Goal: Task Accomplishment & Management: Manage account settings

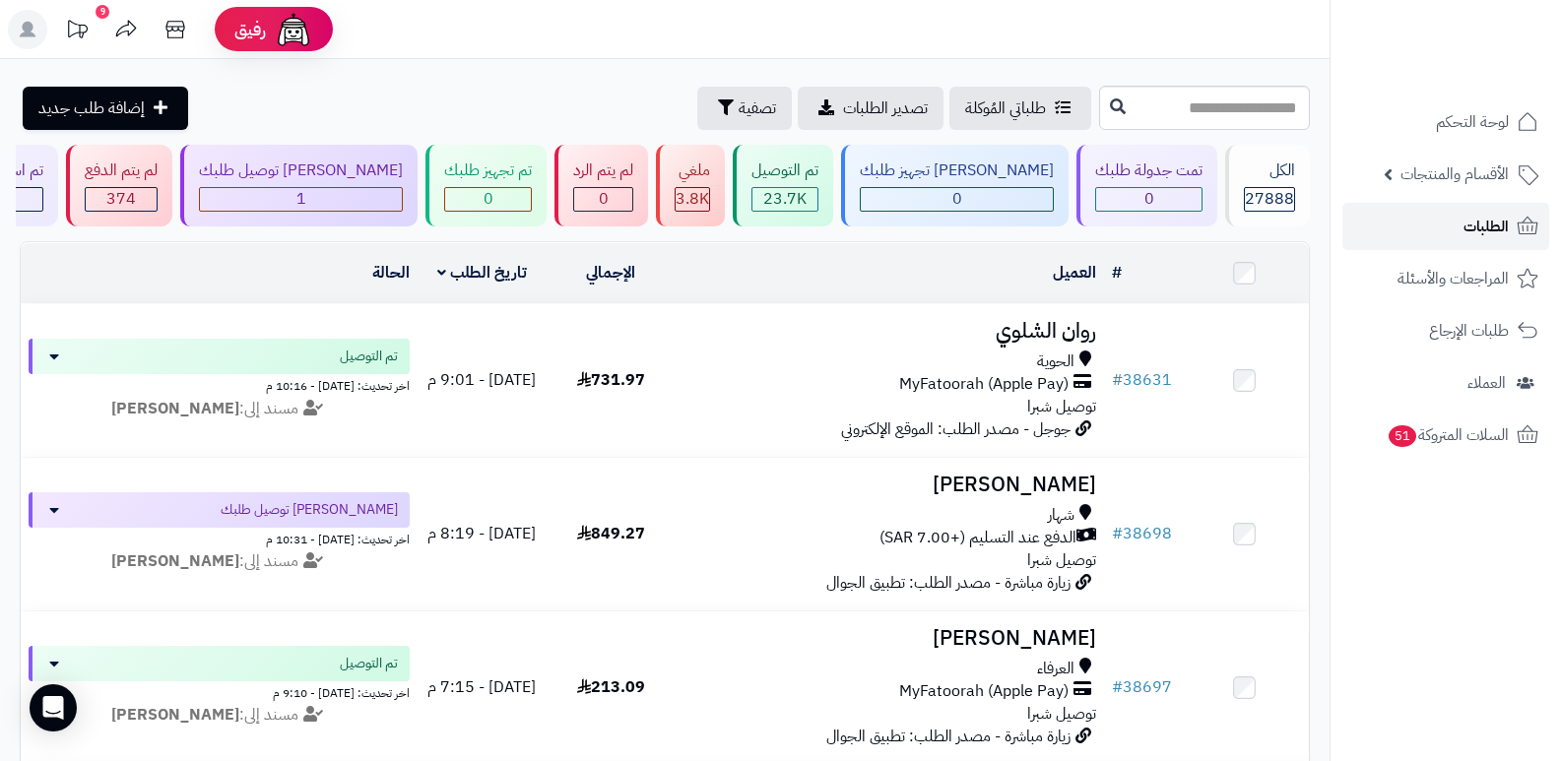
click at [1472, 222] on span "الطلبات" at bounding box center [1485, 227] width 45 height 28
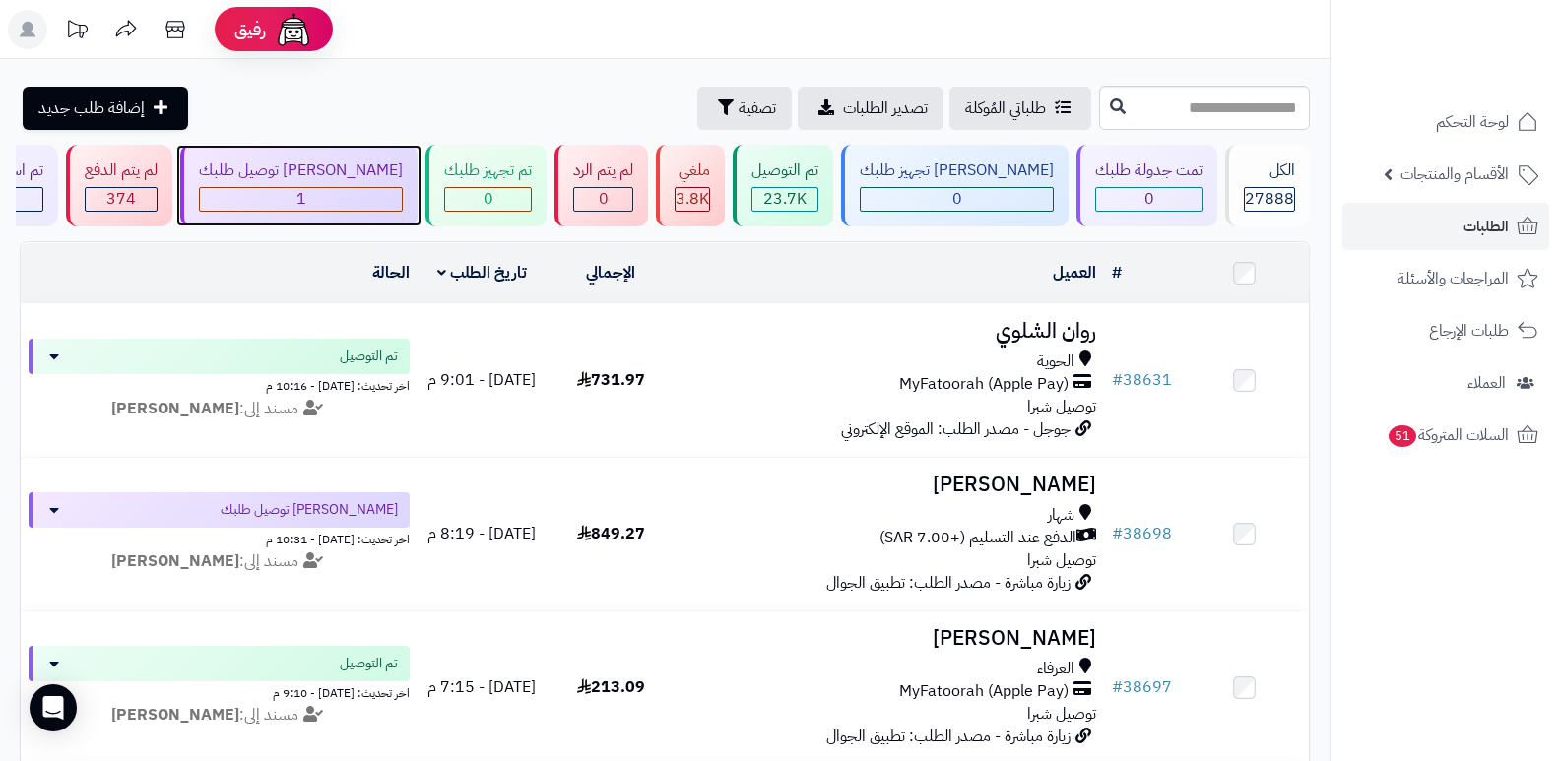
click at [396, 184] on div "جاري توصيل طلبك 1" at bounding box center [298, 186] width 237 height 82
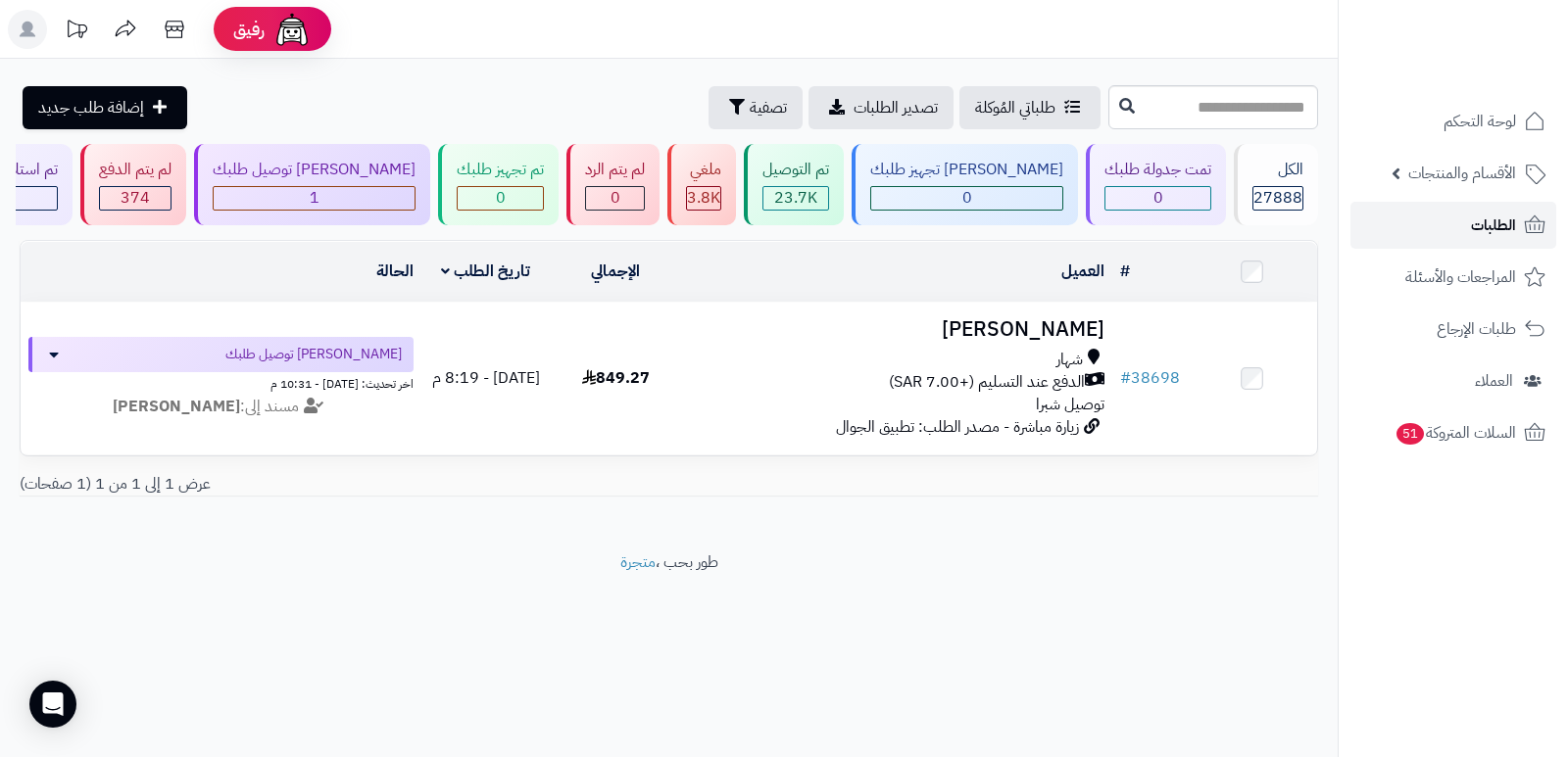
click at [1484, 227] on span "الطلبات" at bounding box center [1492, 226] width 45 height 28
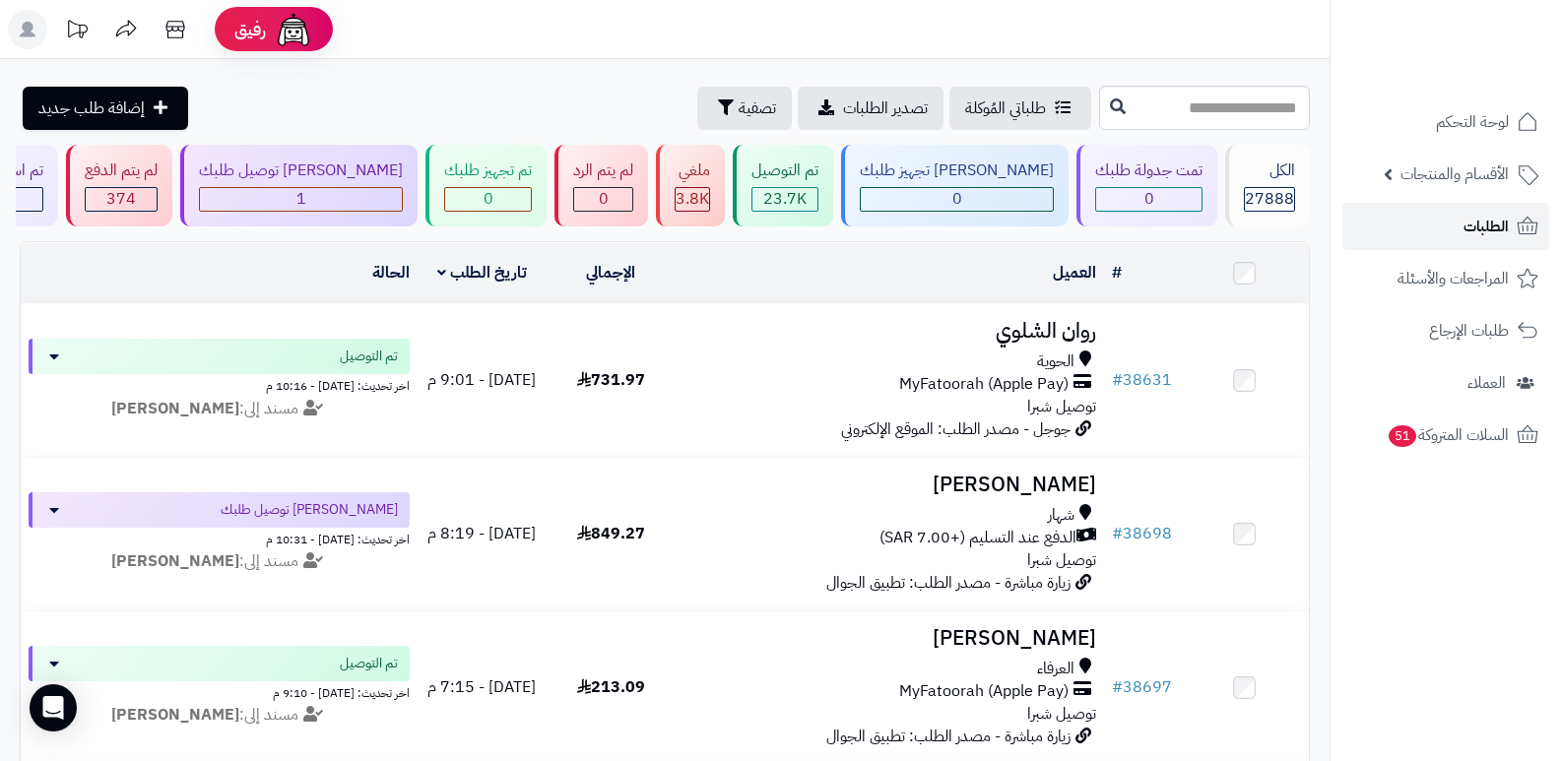
click at [1476, 226] on span "الطلبات" at bounding box center [1485, 227] width 45 height 28
click at [1484, 224] on span "الطلبات" at bounding box center [1485, 227] width 45 height 28
click at [1450, 223] on link "الطلبات" at bounding box center [1445, 226] width 207 height 47
click at [1461, 221] on link "الطلبات" at bounding box center [1445, 226] width 207 height 47
click at [1446, 230] on link "الطلبات" at bounding box center [1445, 226] width 207 height 47
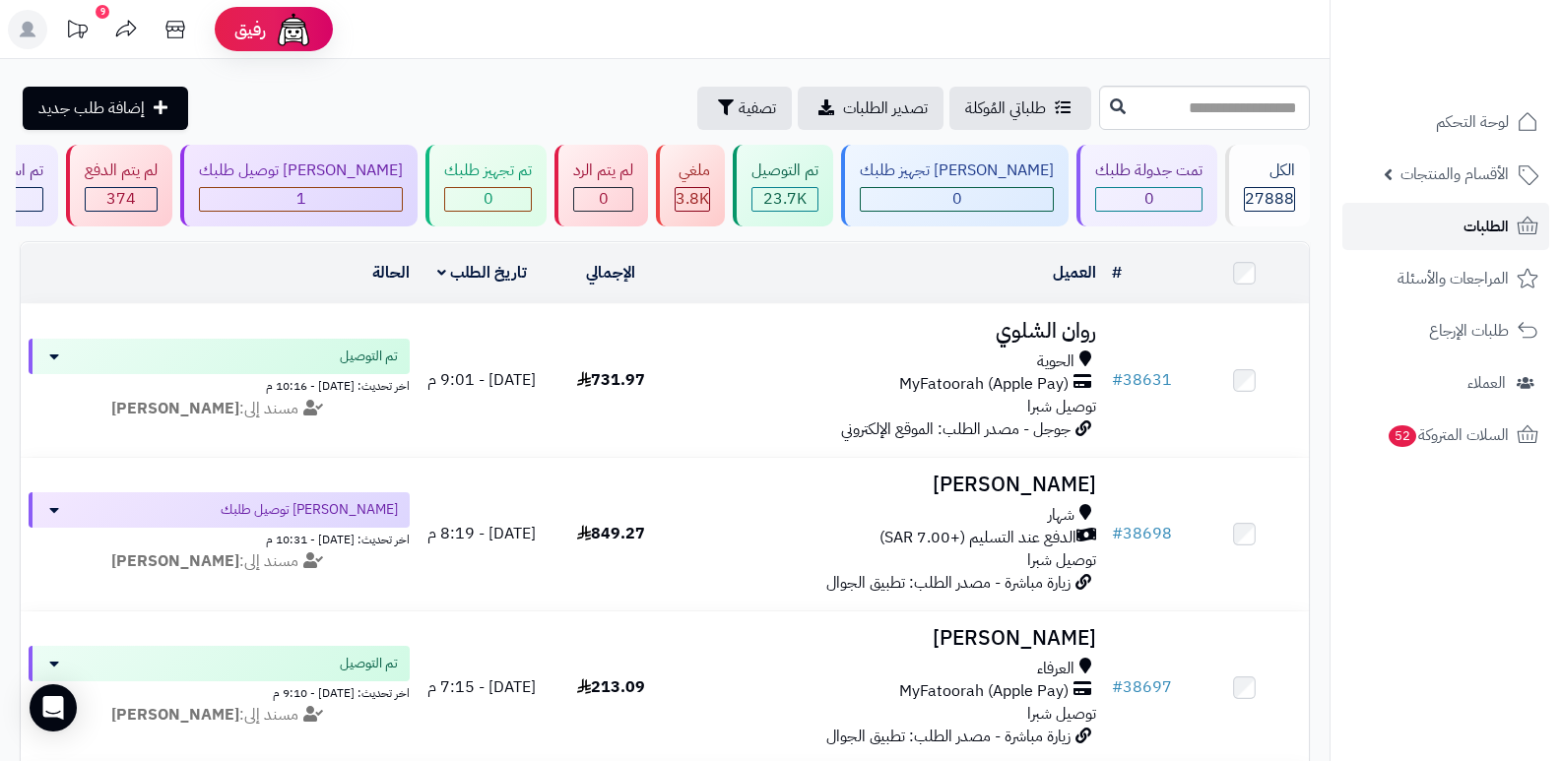
click at [1444, 228] on link "الطلبات" at bounding box center [1445, 226] width 207 height 47
click at [1477, 231] on span "الطلبات" at bounding box center [1485, 227] width 45 height 28
click at [1463, 202] on ul "لوحة التحكم الأقسام والمنتجات المنتجات الأقسام الماركات مواصفات المنتجات مواصفا…" at bounding box center [1445, 278] width 230 height 360
click at [1462, 220] on link "الطلبات" at bounding box center [1445, 226] width 207 height 47
click at [1491, 227] on span "الطلبات" at bounding box center [1485, 227] width 45 height 28
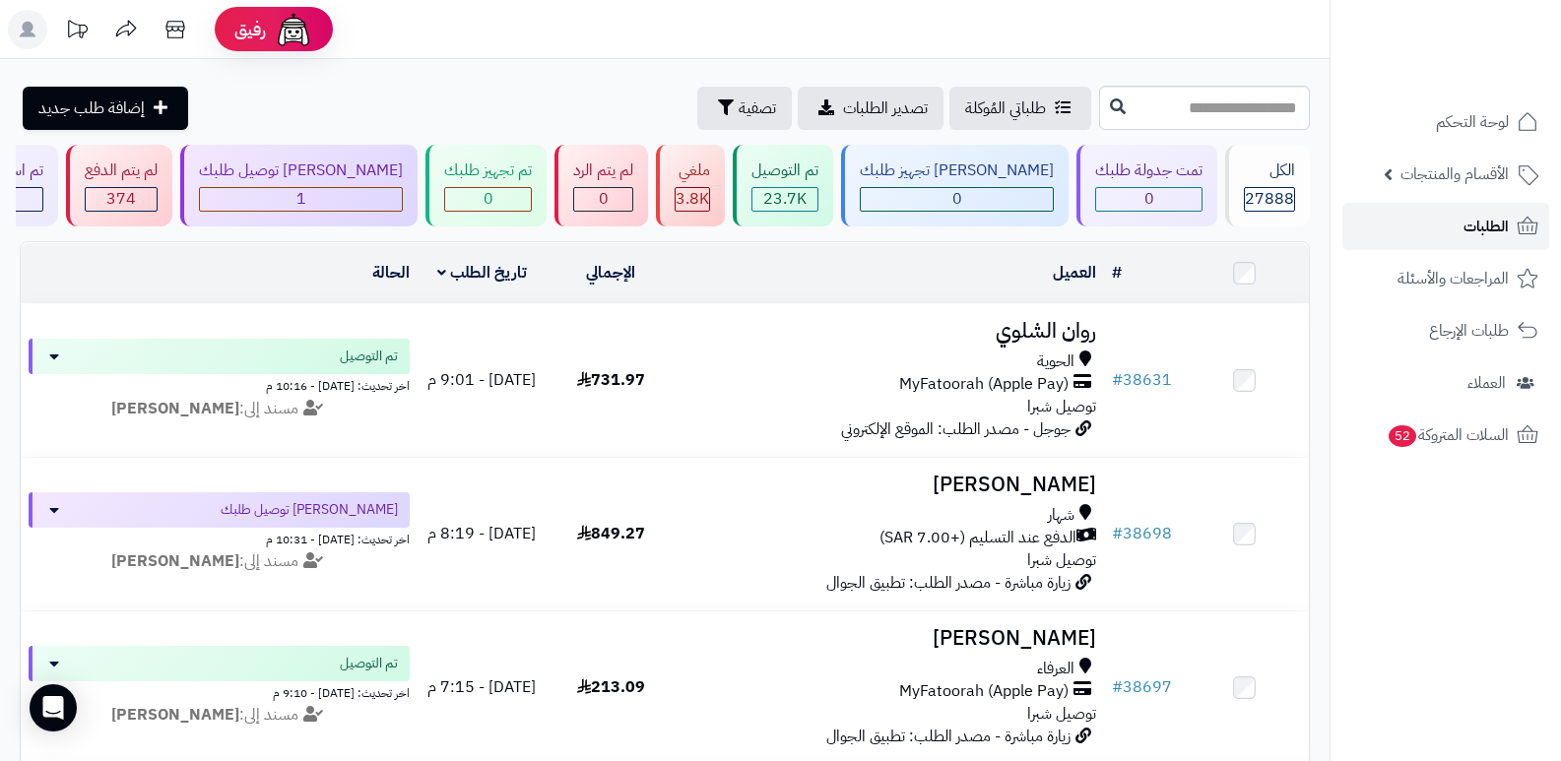
click at [1509, 236] on link "الطلبات" at bounding box center [1445, 226] width 207 height 47
click at [1500, 219] on span "الطلبات" at bounding box center [1485, 227] width 45 height 28
click at [1454, 227] on link "الطلبات" at bounding box center [1445, 226] width 207 height 47
click at [1485, 217] on span "الطلبات" at bounding box center [1485, 227] width 45 height 28
click at [23, 32] on rect at bounding box center [27, 29] width 39 height 39
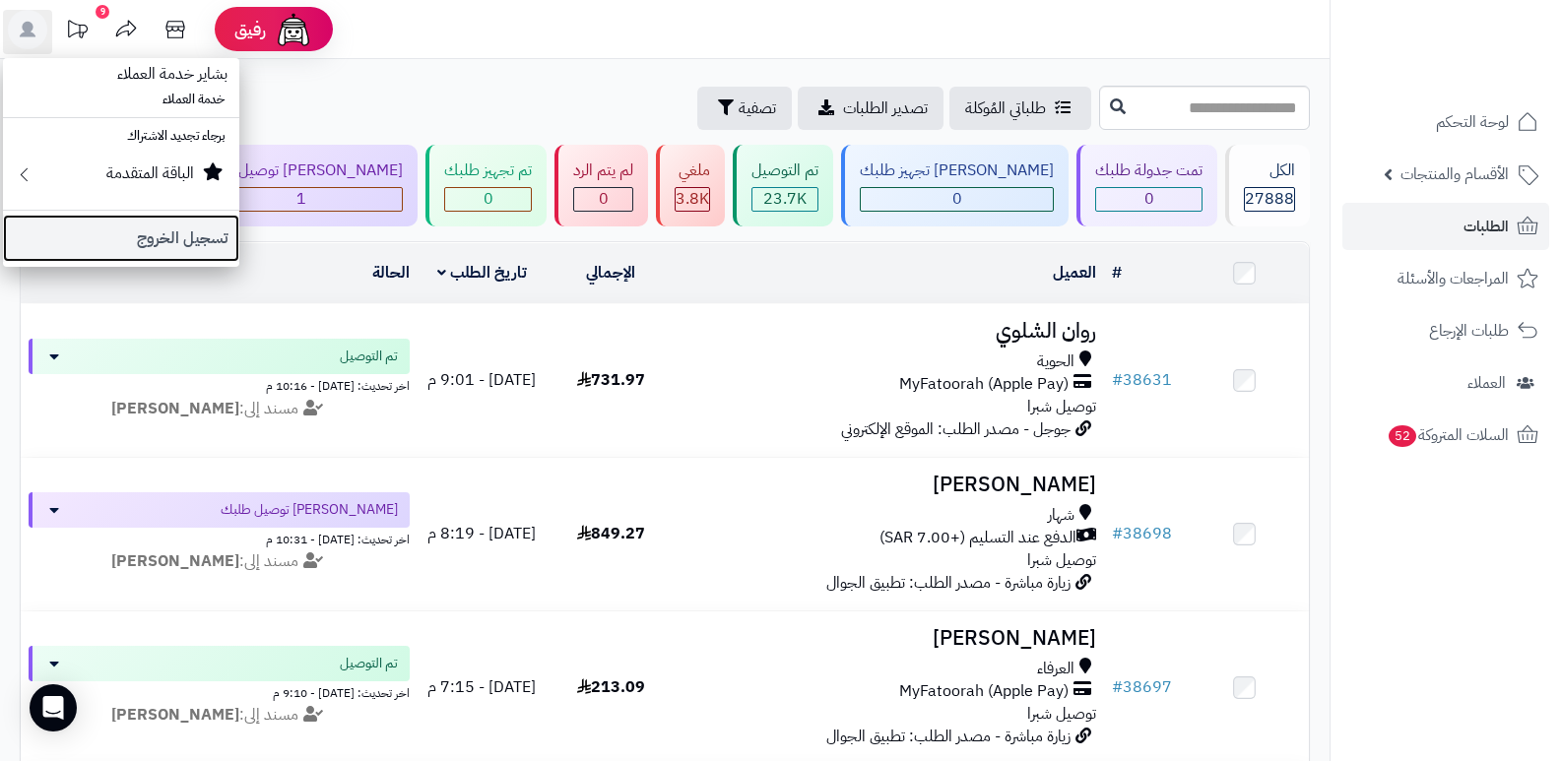
click at [227, 243] on link "تسجيل الخروج" at bounding box center [121, 238] width 236 height 47
